Goal: Transaction & Acquisition: Purchase product/service

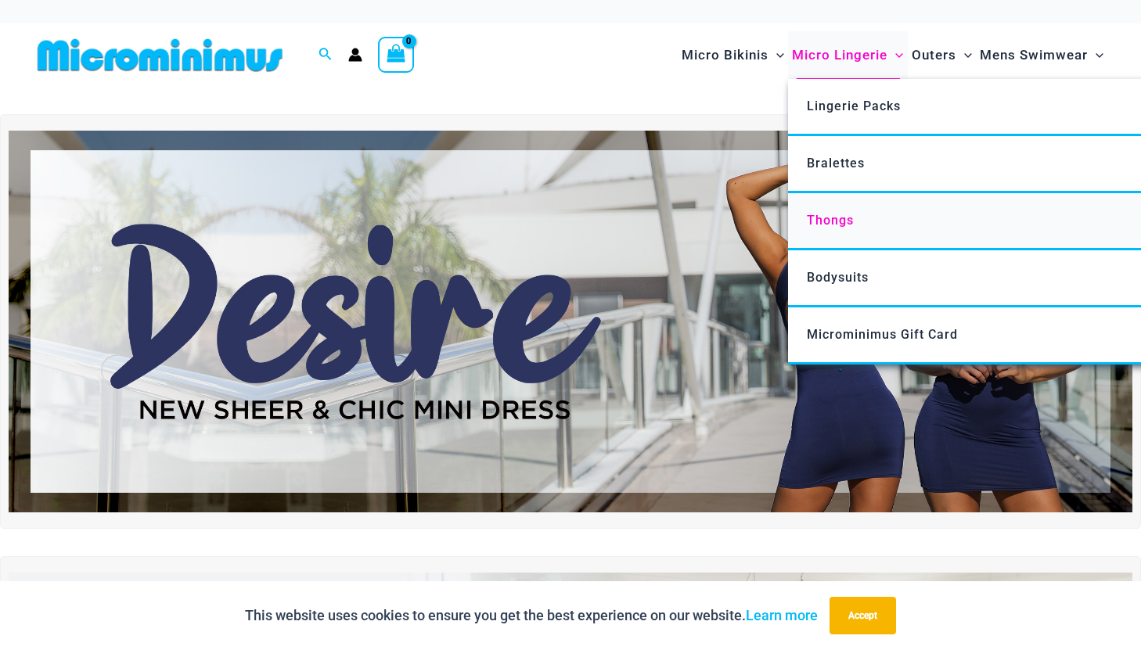
click at [832, 227] on span "Thongs" at bounding box center [830, 220] width 47 height 15
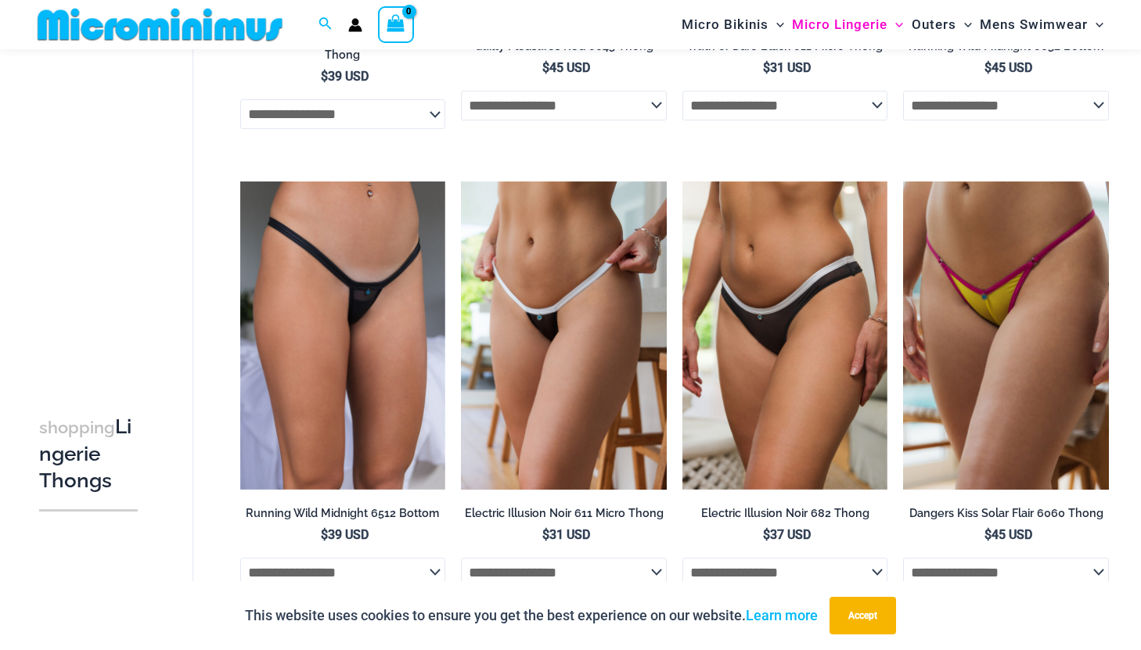
scroll to position [525, 0]
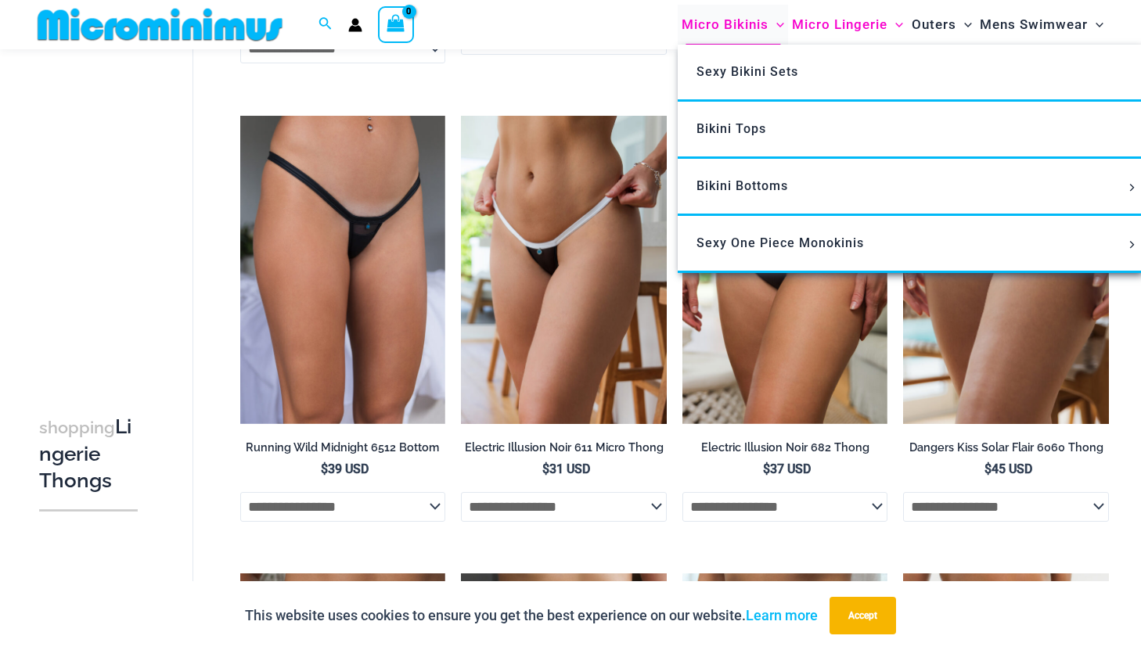
click at [749, 17] on span "Micro Bikinis" at bounding box center [725, 25] width 87 height 40
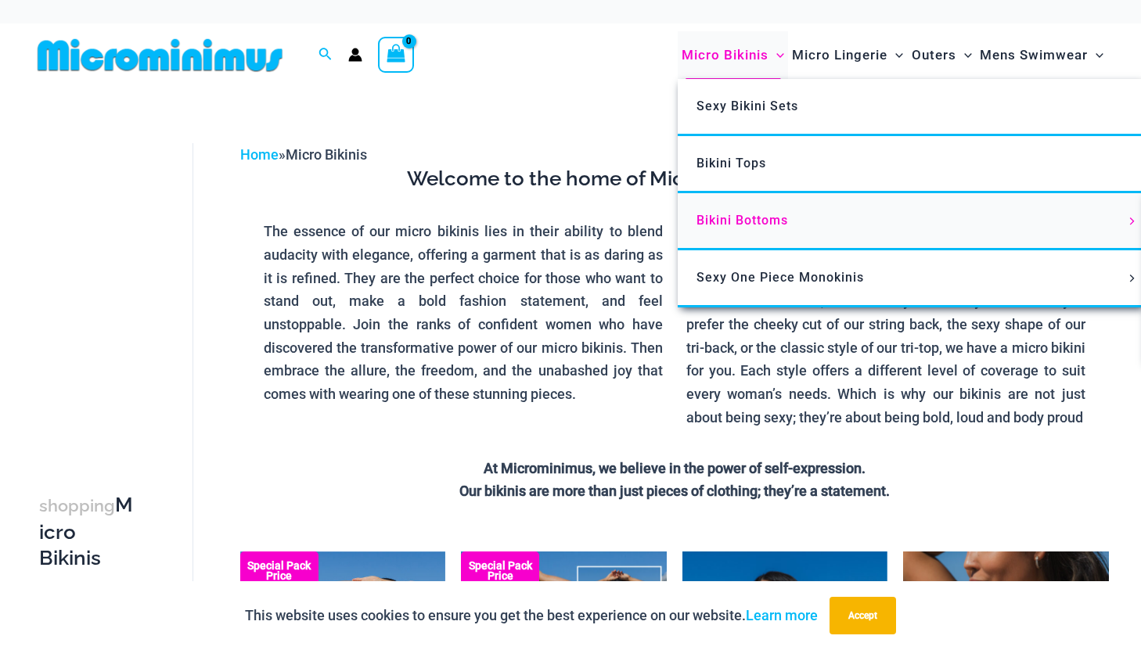
click at [755, 208] on link "Bikini Bottoms" at bounding box center [911, 221] width 466 height 57
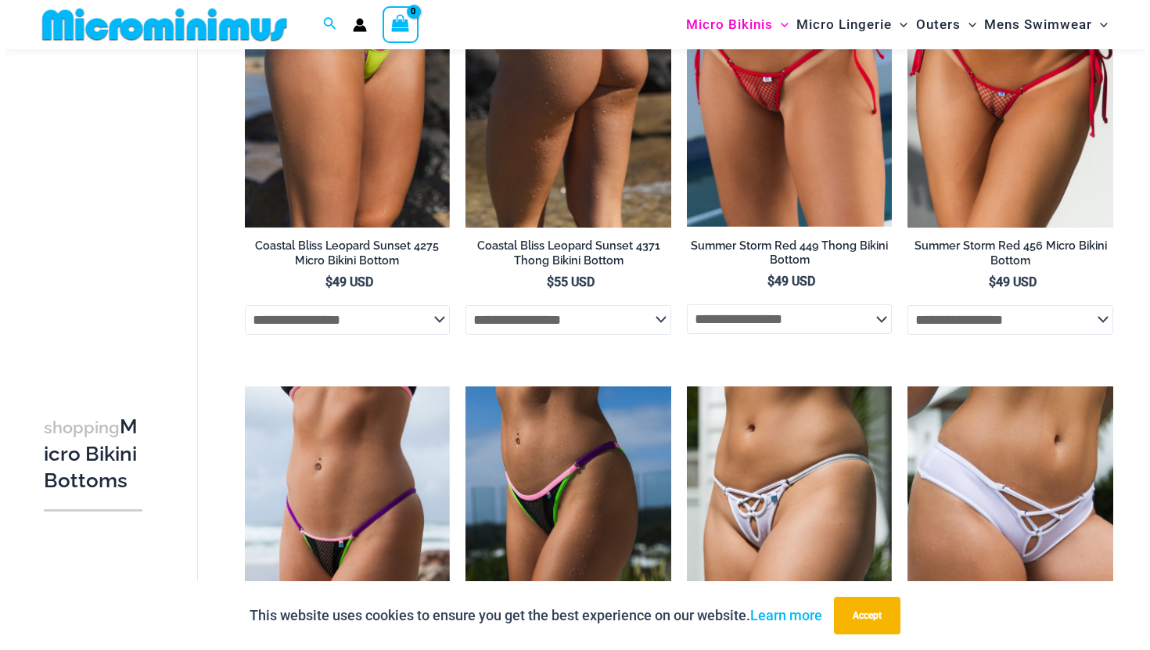
scroll to position [1923, 0]
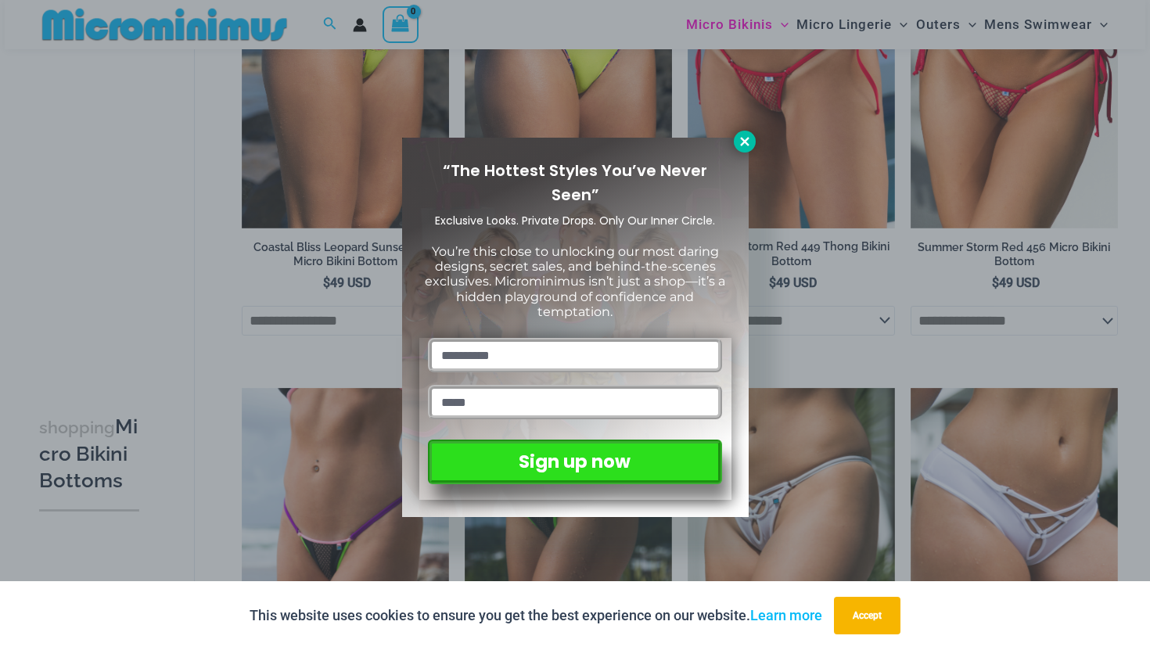
click at [742, 142] on icon at bounding box center [745, 142] width 14 height 14
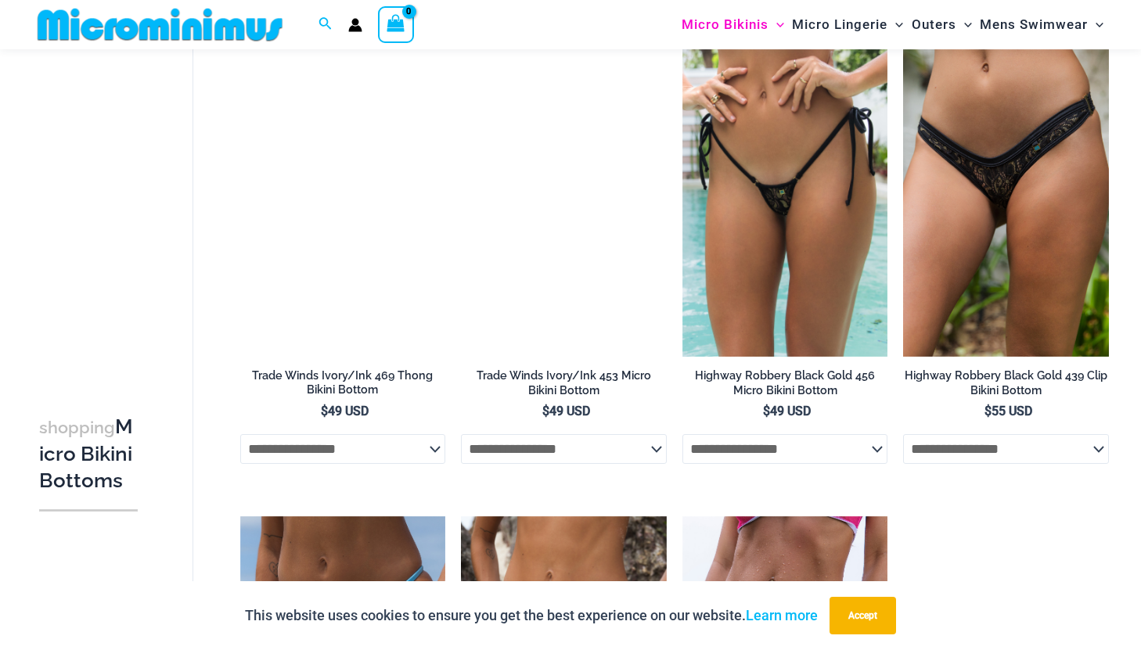
scroll to position [2741, 0]
